Goal: Find contact information: Find contact information

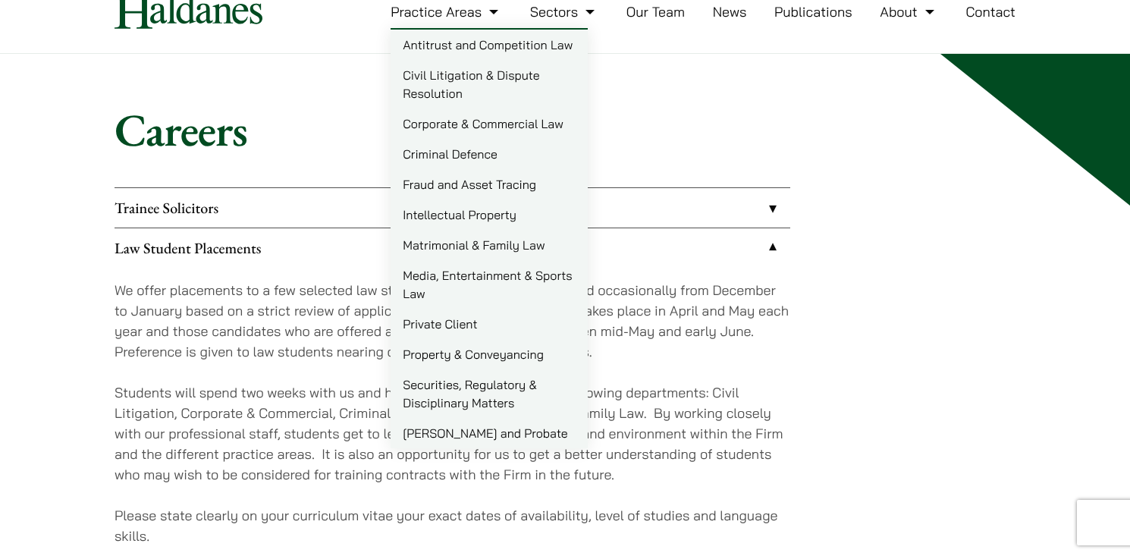
scroll to position [65, 0]
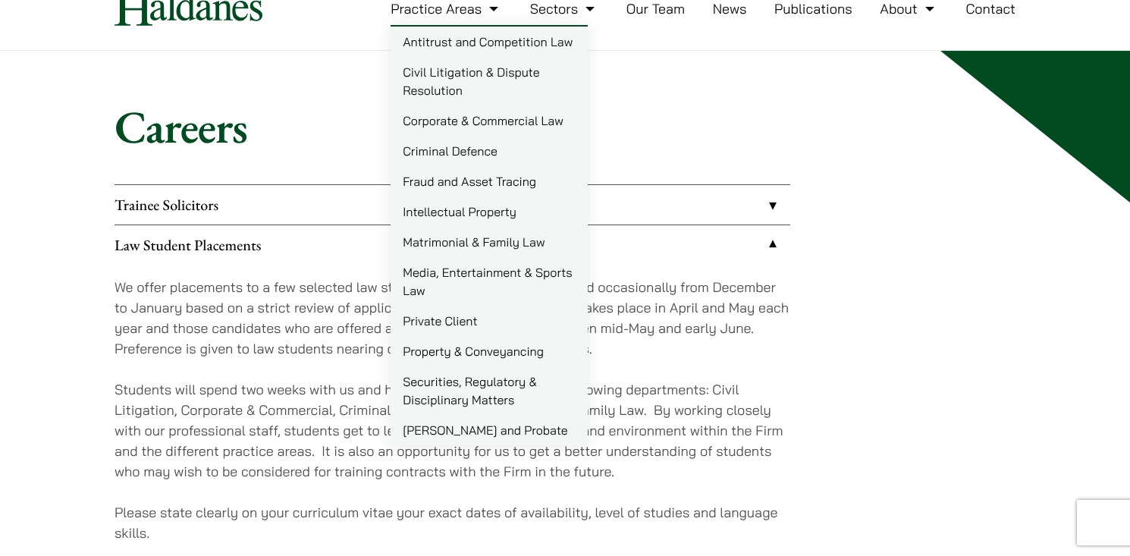
click at [744, 424] on p "Students will spend two weeks with us and have a chance to work in the followin…" at bounding box center [452, 430] width 676 height 102
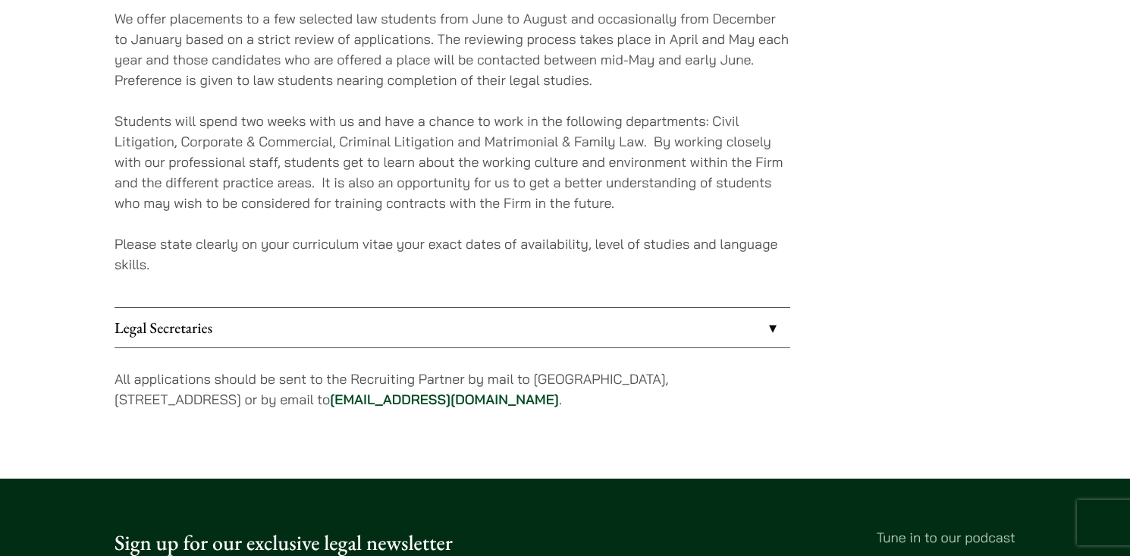
scroll to position [337, 0]
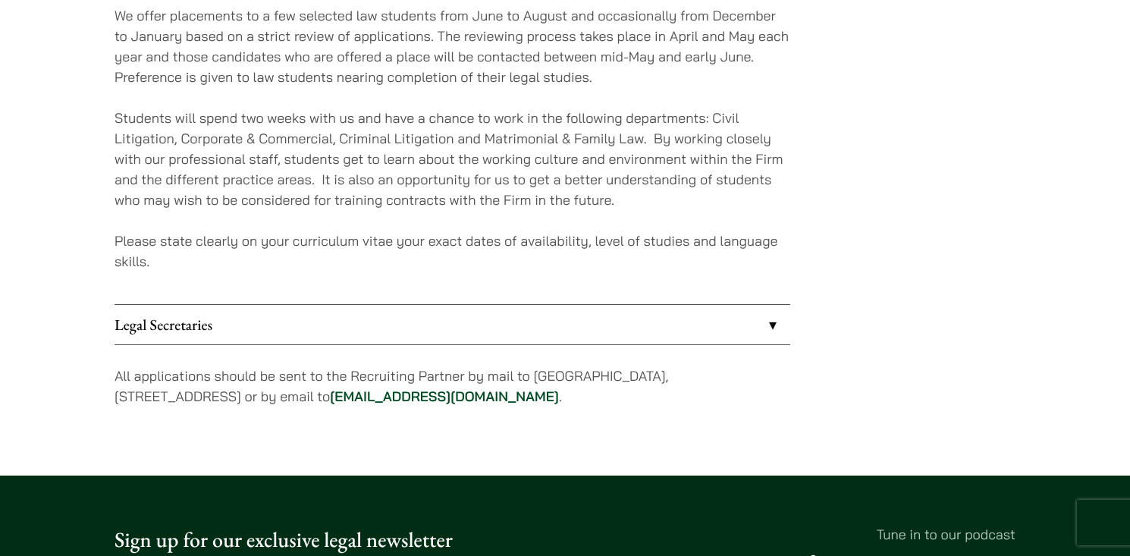
click at [403, 214] on div "We offer placements to a few selected law students from June to August and occa…" at bounding box center [452, 148] width 676 height 311
click at [400, 325] on link "Legal Secretaries" at bounding box center [452, 324] width 676 height 39
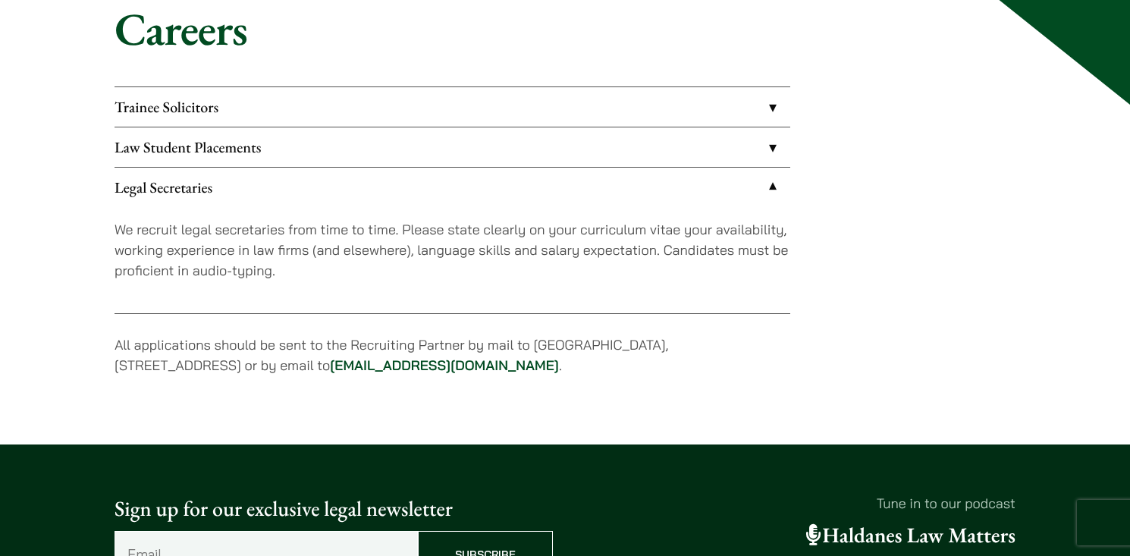
scroll to position [162, 0]
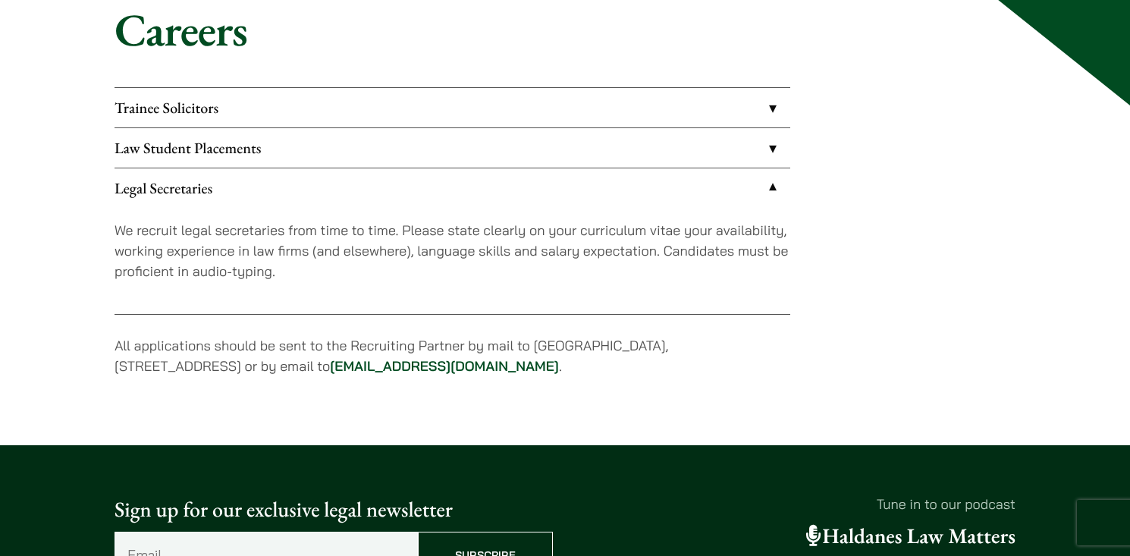
click at [391, 187] on link "Legal Secretaries" at bounding box center [452, 187] width 676 height 39
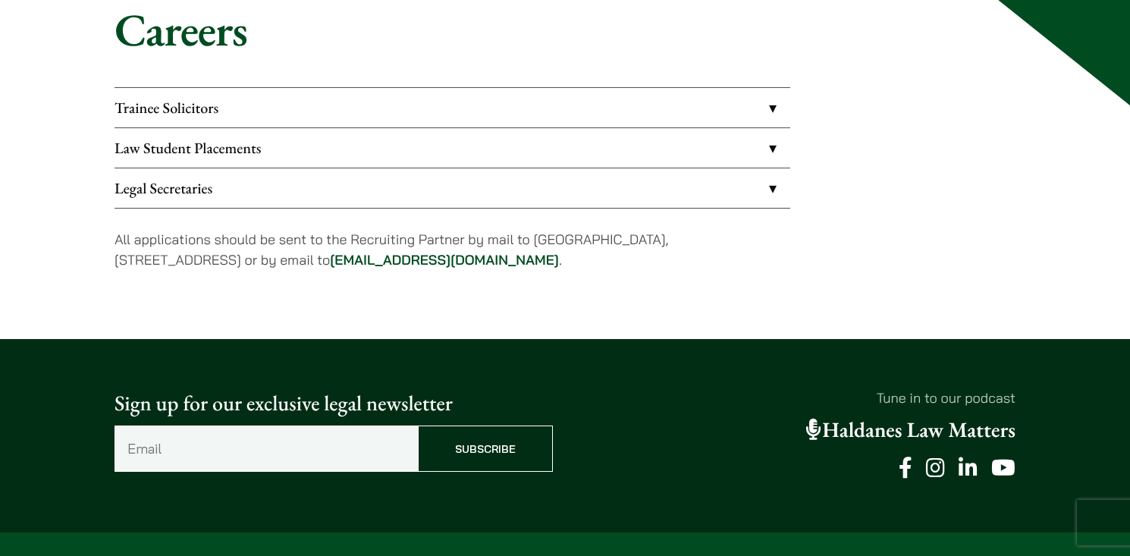
click at [391, 156] on link "Law Student Placements" at bounding box center [452, 147] width 676 height 39
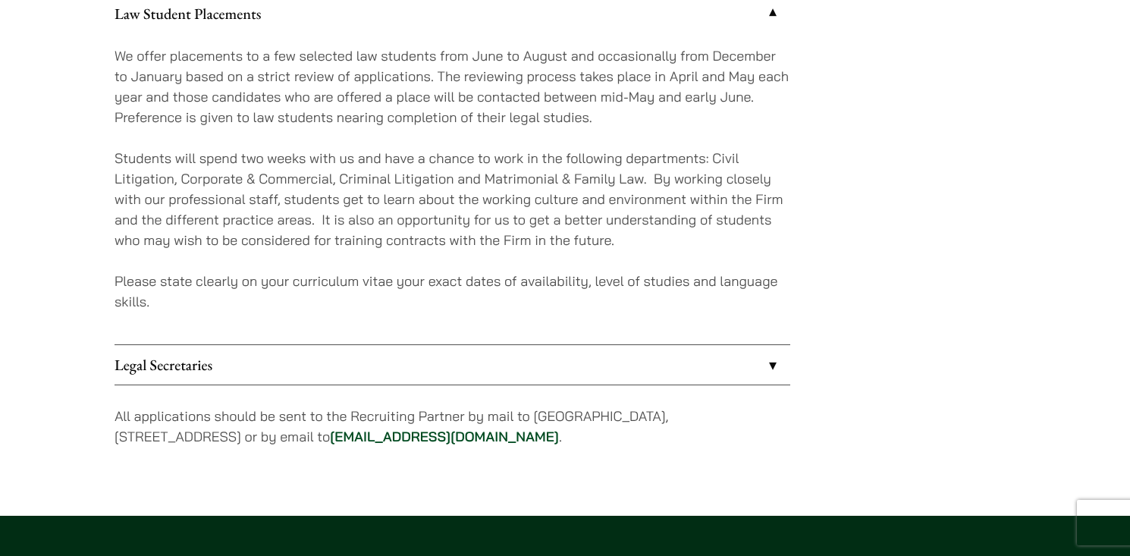
scroll to position [297, 0]
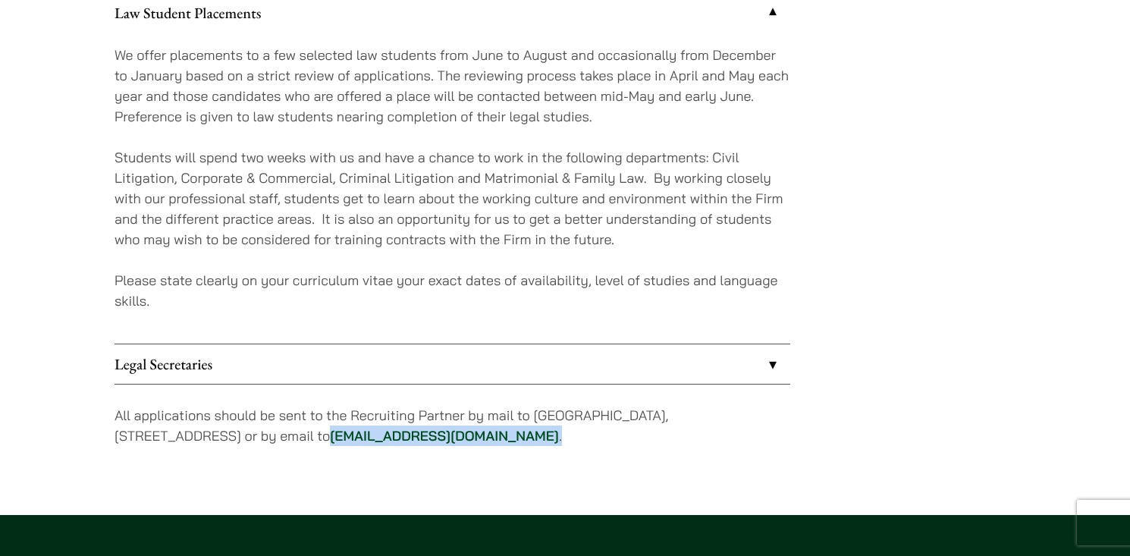
drag, startPoint x: 532, startPoint y: 441, endPoint x: 374, endPoint y: 439, distance: 158.5
click at [374, 439] on p "All applications should be sent to the Recruiting Partner by mail to [GEOGRAPHI…" at bounding box center [452, 425] width 676 height 41
copy p "[EMAIL_ADDRESS][DOMAIN_NAME] ."
click at [806, 108] on div "Trainee Solicitors We look to recruit two to four top-quality trainee solicitor…" at bounding box center [564, 209] width 901 height 514
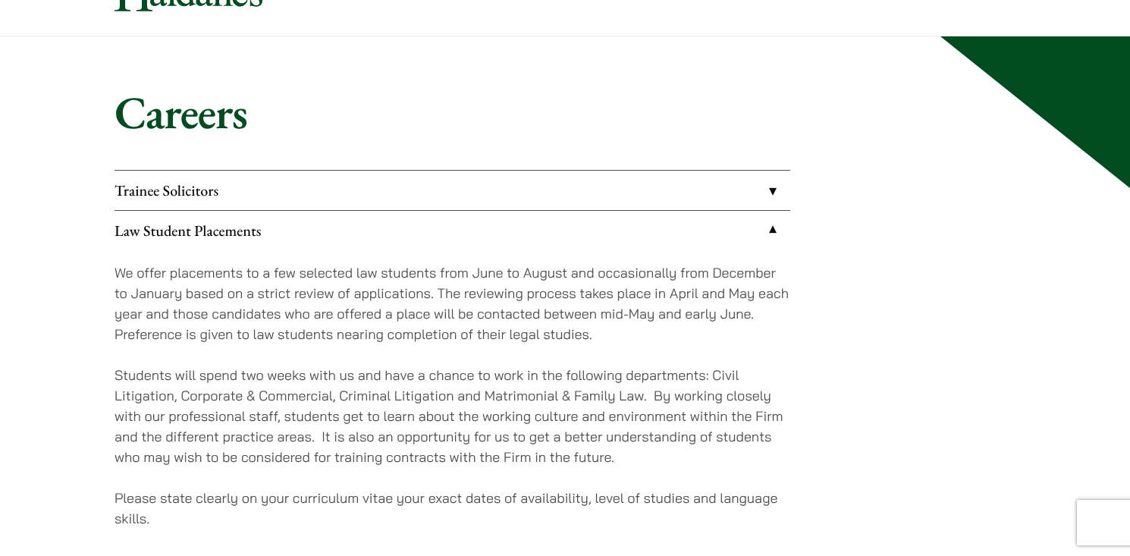
scroll to position [54, 0]
